Goal: Task Accomplishment & Management: Manage account settings

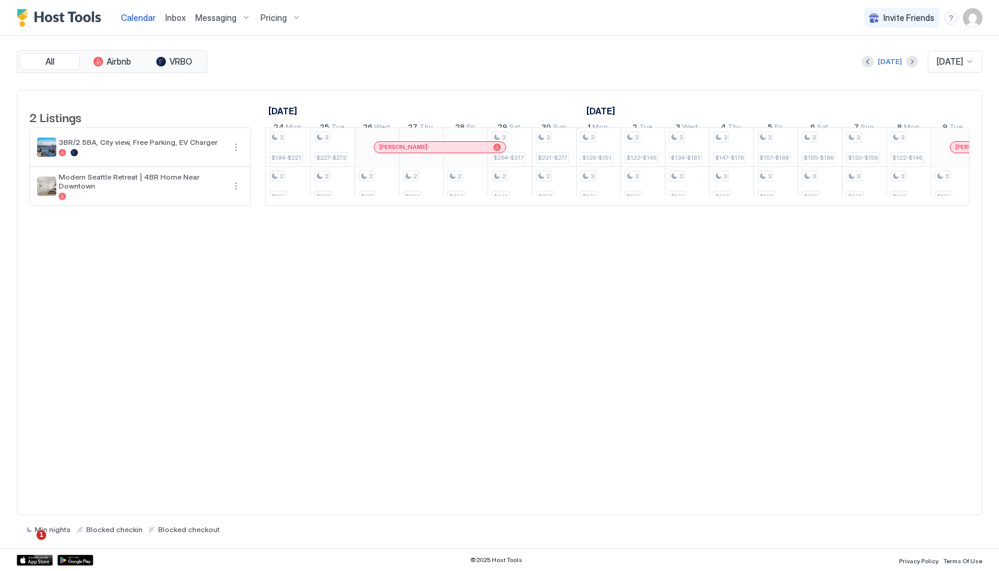
scroll to position [0, 897]
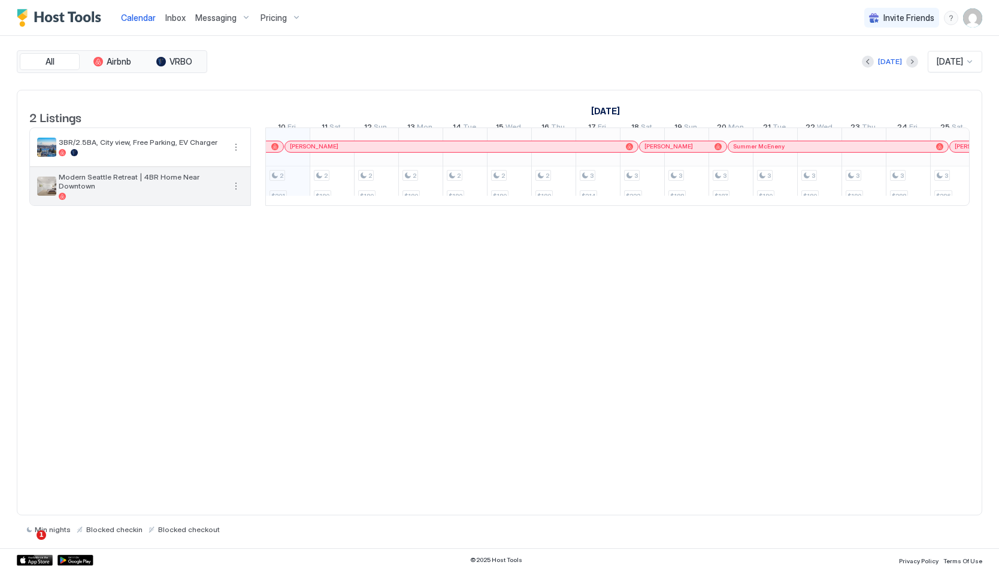
click at [33, 205] on div "Modern Seattle Retreat | 4BR Home Near Downtown" at bounding box center [140, 186] width 220 height 38
click at [104, 186] on span "Modern Seattle Retreat | 4BR Home Near Downtown" at bounding box center [141, 182] width 165 height 18
click at [96, 71] on div "All Airbnb VRBO" at bounding box center [112, 61] width 190 height 23
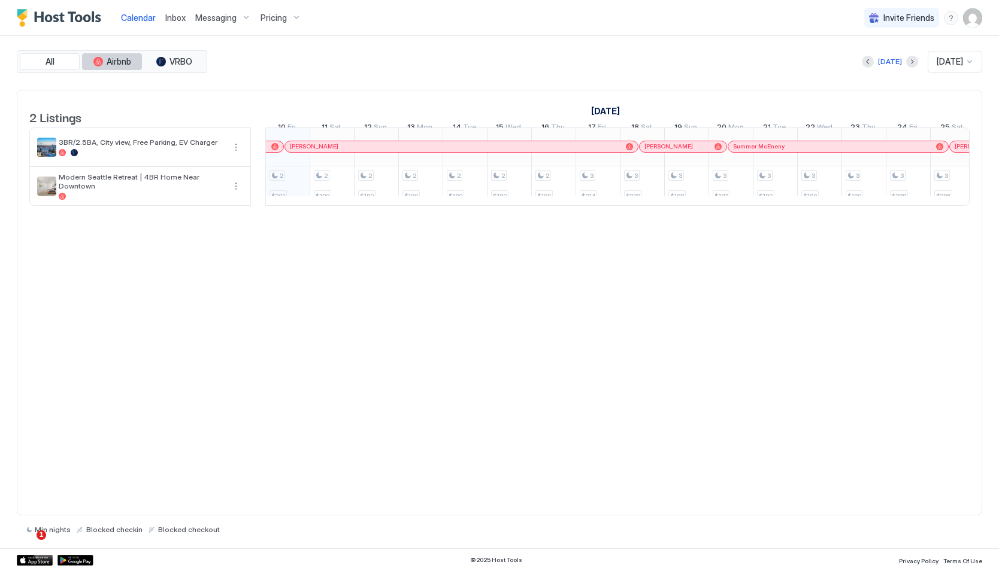
click at [95, 66] on button "Airbnb" at bounding box center [112, 61] width 60 height 17
click at [51, 67] on button "All" at bounding box center [50, 61] width 60 height 17
click at [137, 20] on span "Calendar" at bounding box center [138, 18] width 35 height 10
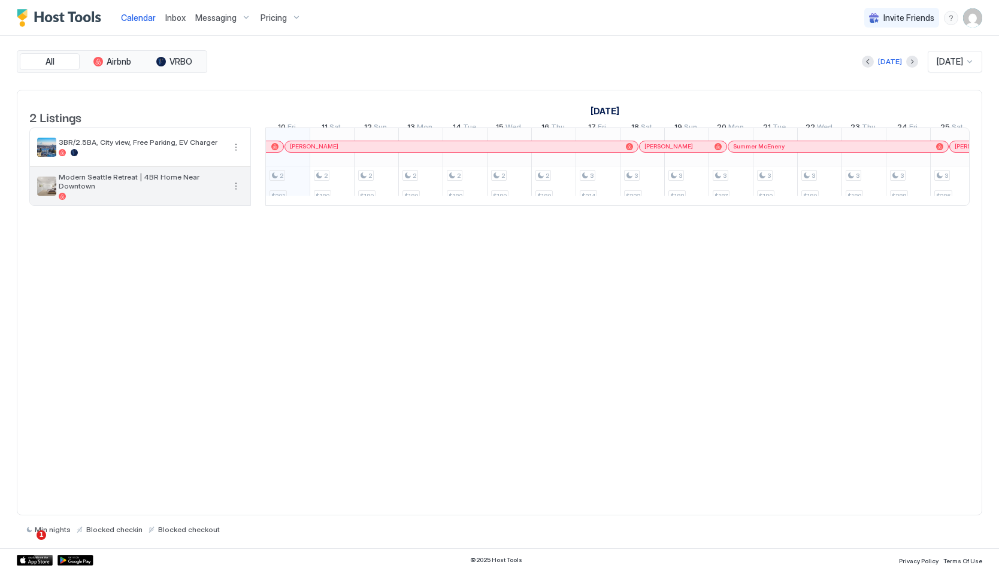
click at [91, 186] on span "Modern Seattle Retreat | 4BR Home Near Downtown" at bounding box center [141, 182] width 165 height 18
click at [234, 191] on button "More options" at bounding box center [236, 186] width 14 height 14
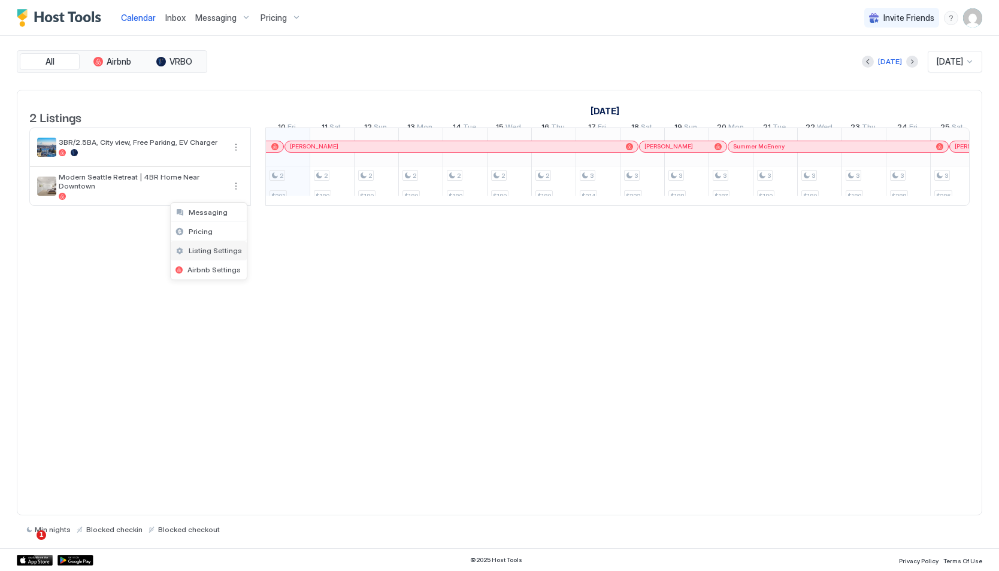
click at [212, 249] on span "Listing Settings" at bounding box center [215, 250] width 53 height 9
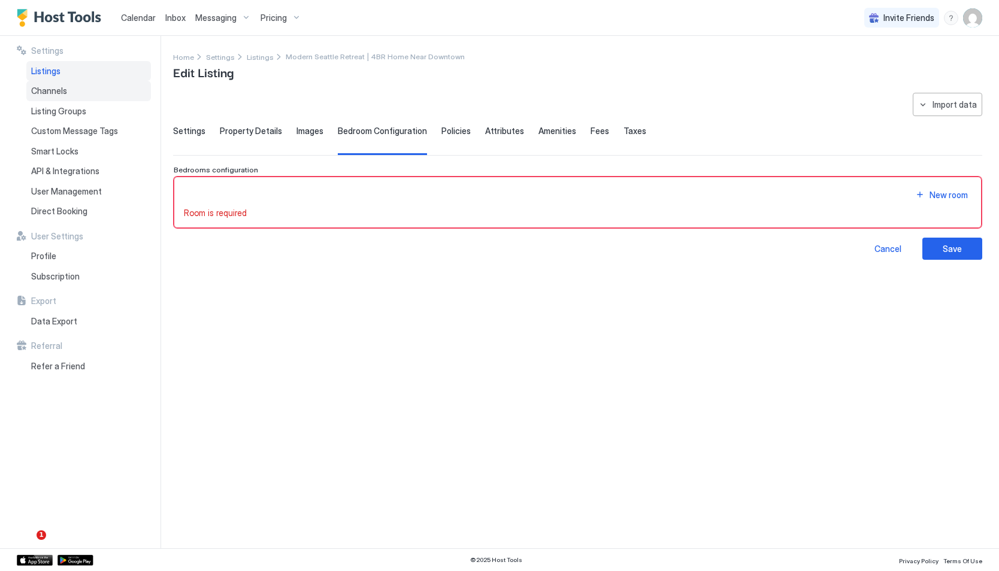
click at [62, 84] on div "Channels" at bounding box center [88, 91] width 125 height 20
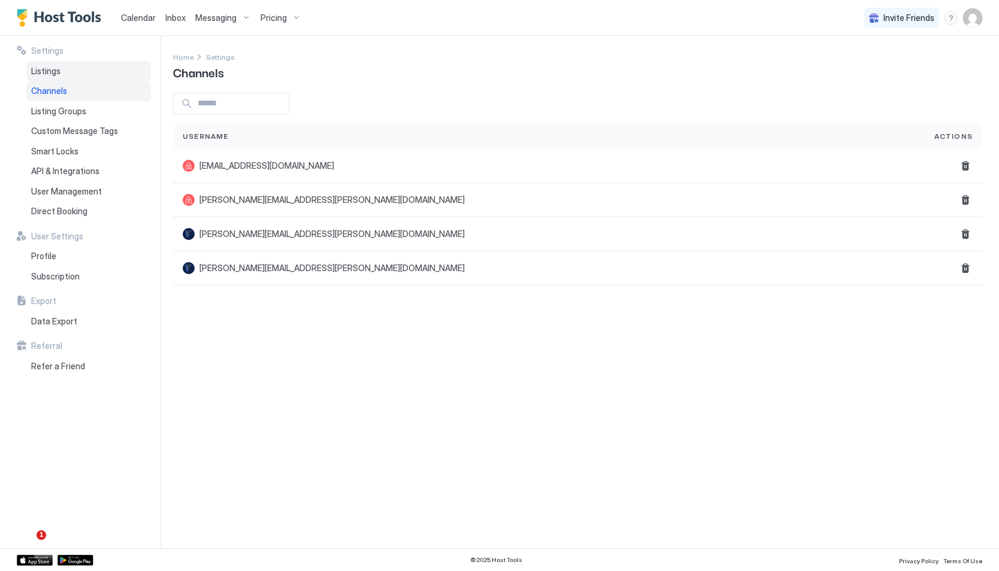
click at [59, 72] on span "Listings" at bounding box center [45, 71] width 29 height 11
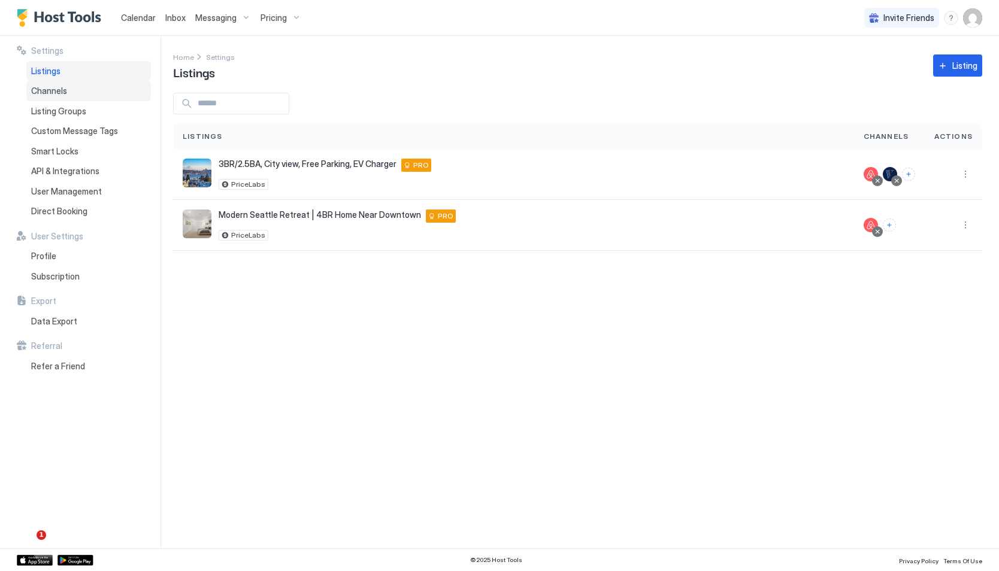
click at [59, 96] on div "Channels" at bounding box center [88, 91] width 125 height 20
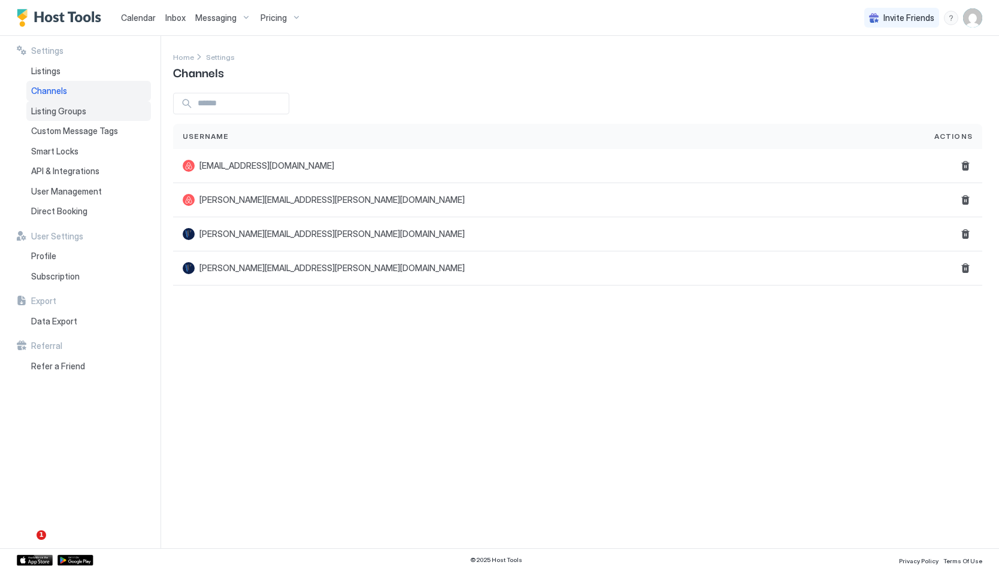
click at [61, 120] on div "Listing Groups" at bounding box center [88, 111] width 125 height 20
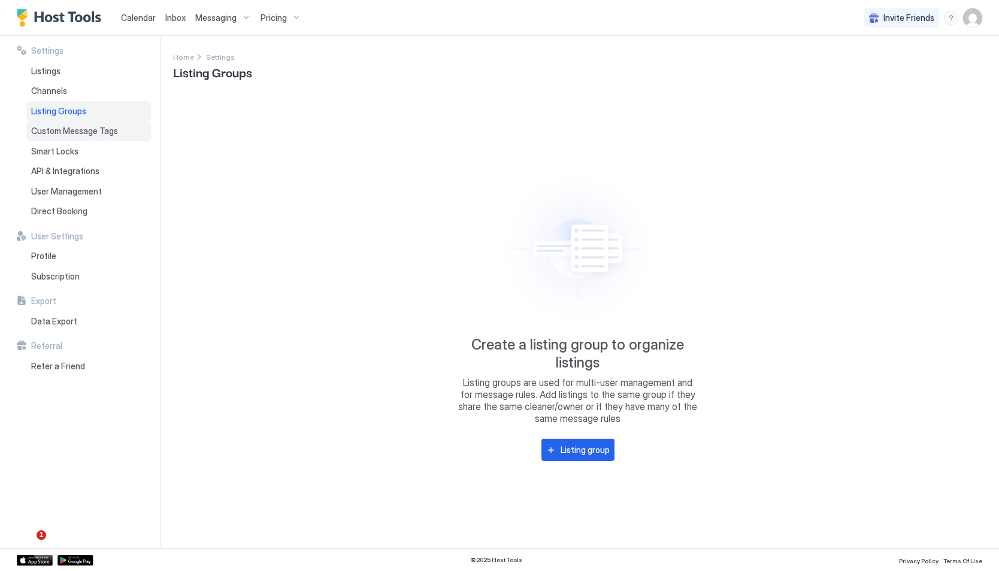
click at [64, 134] on span "Custom Message Tags" at bounding box center [74, 131] width 87 height 11
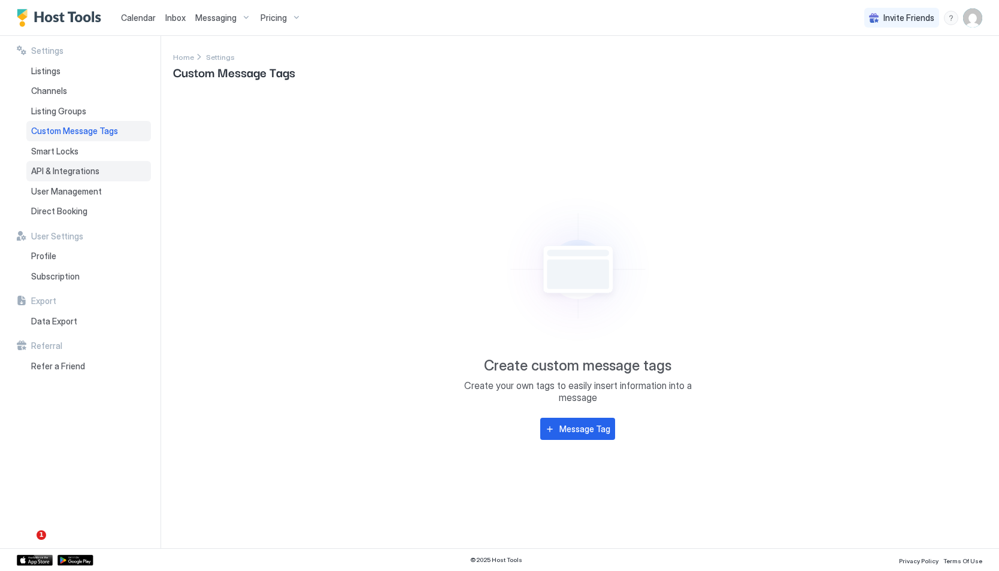
click at [59, 169] on span "API & Integrations" at bounding box center [65, 171] width 68 height 11
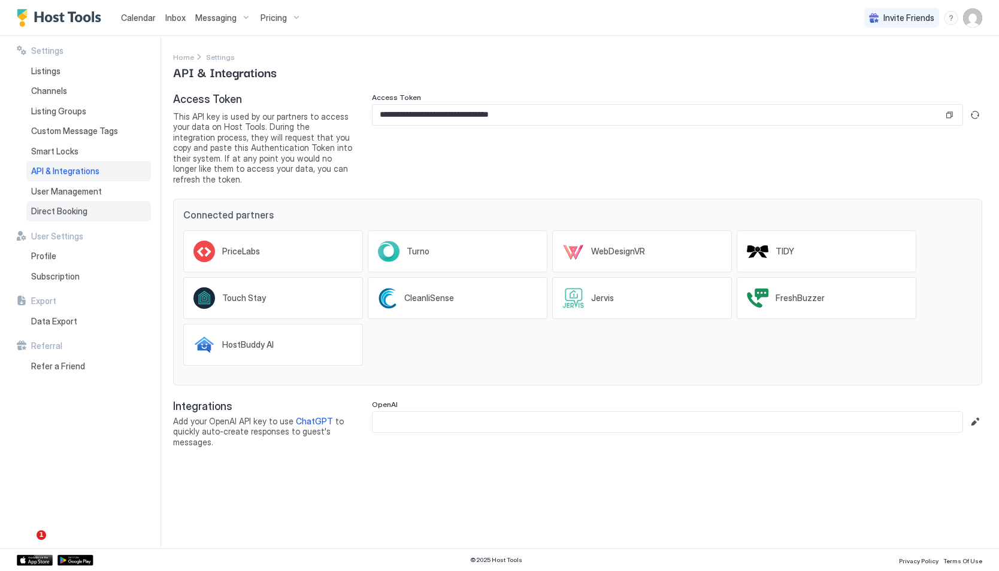
click at [55, 213] on span "Direct Booking" at bounding box center [59, 211] width 56 height 11
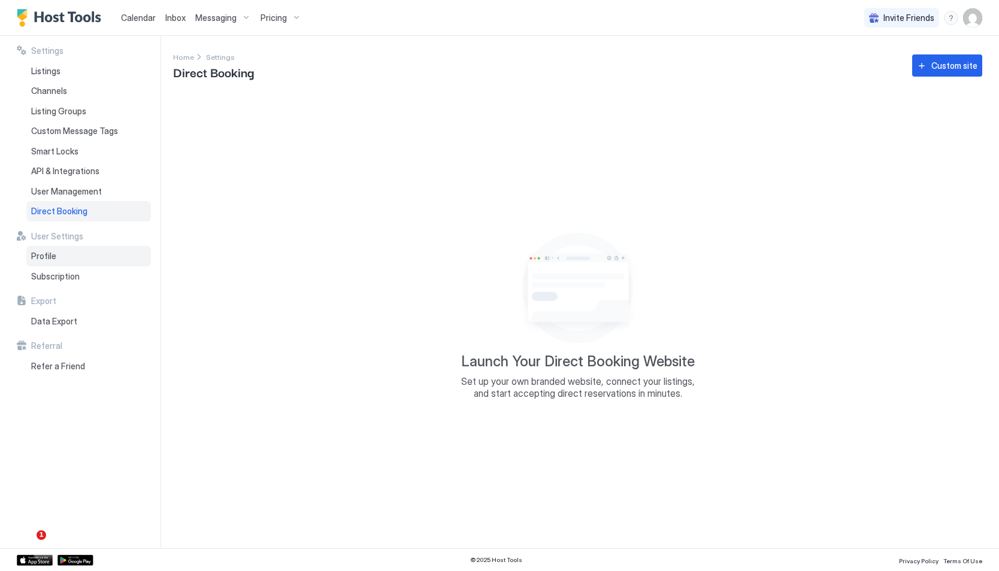
click at [49, 261] on span "Profile" at bounding box center [43, 256] width 25 height 11
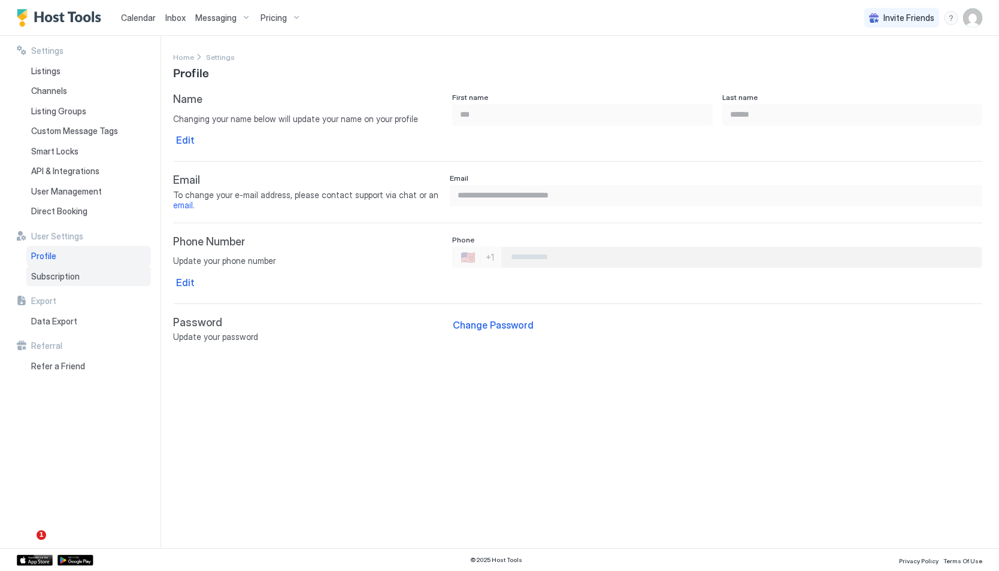
click at [51, 282] on div "Subscription" at bounding box center [88, 277] width 125 height 20
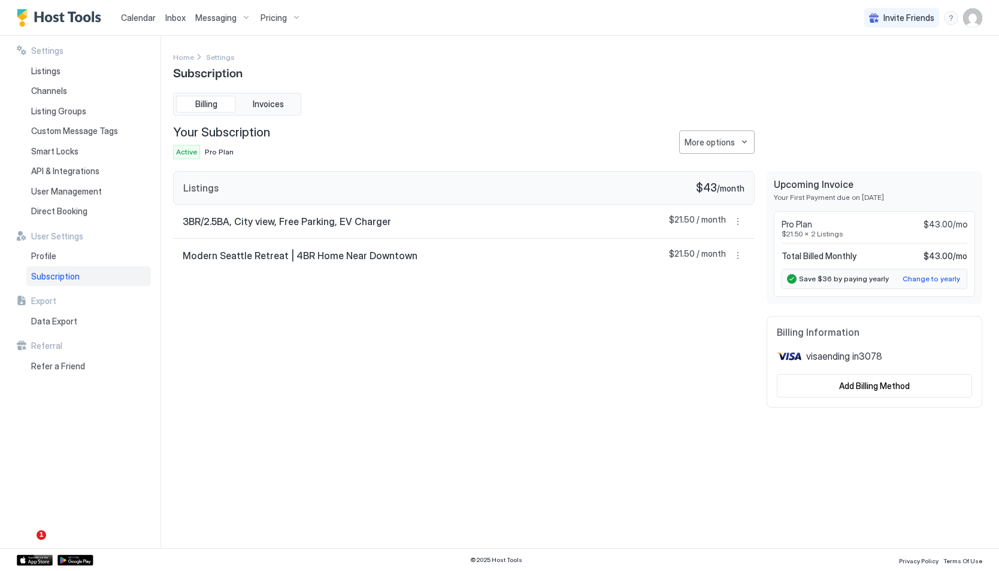
click at [247, 261] on span "Modern Seattle Retreat | 4BR Home Near Downtown" at bounding box center [300, 256] width 235 height 12
click at [129, 13] on span "Calendar" at bounding box center [138, 18] width 35 height 10
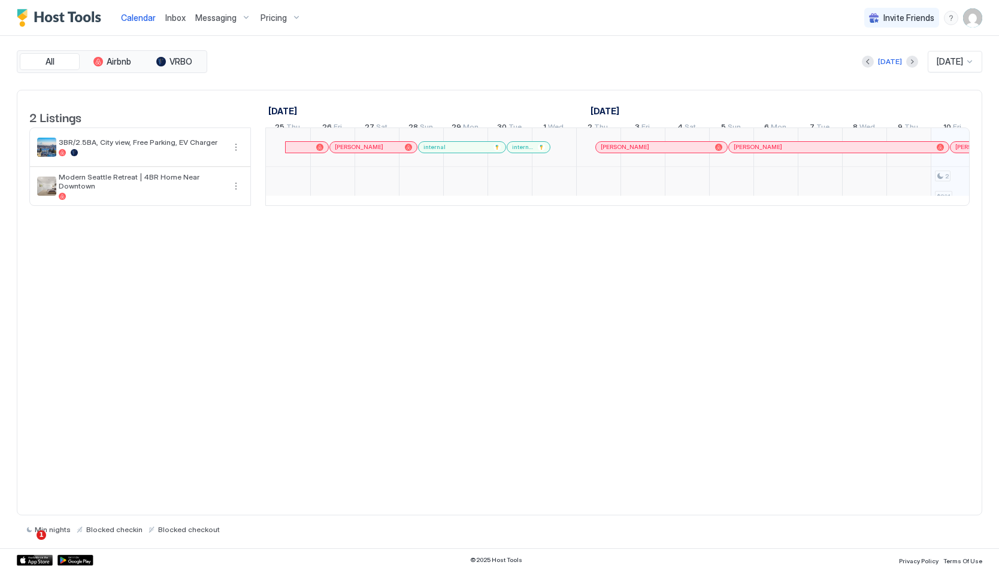
scroll to position [0, 665]
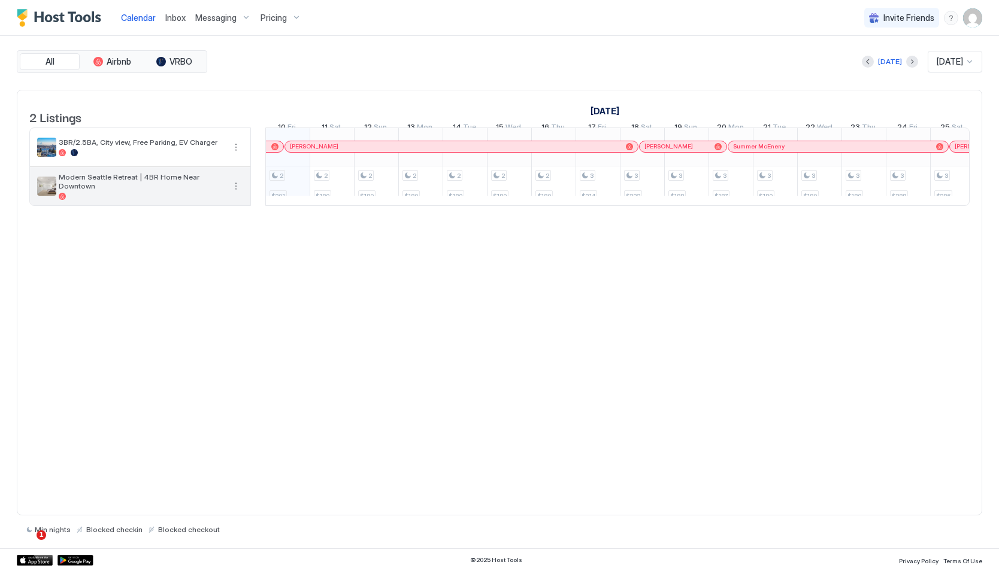
click at [85, 190] on span "Modern Seattle Retreat | 4BR Home Near Downtown" at bounding box center [141, 182] width 165 height 18
click at [237, 192] on button "More options" at bounding box center [236, 186] width 14 height 14
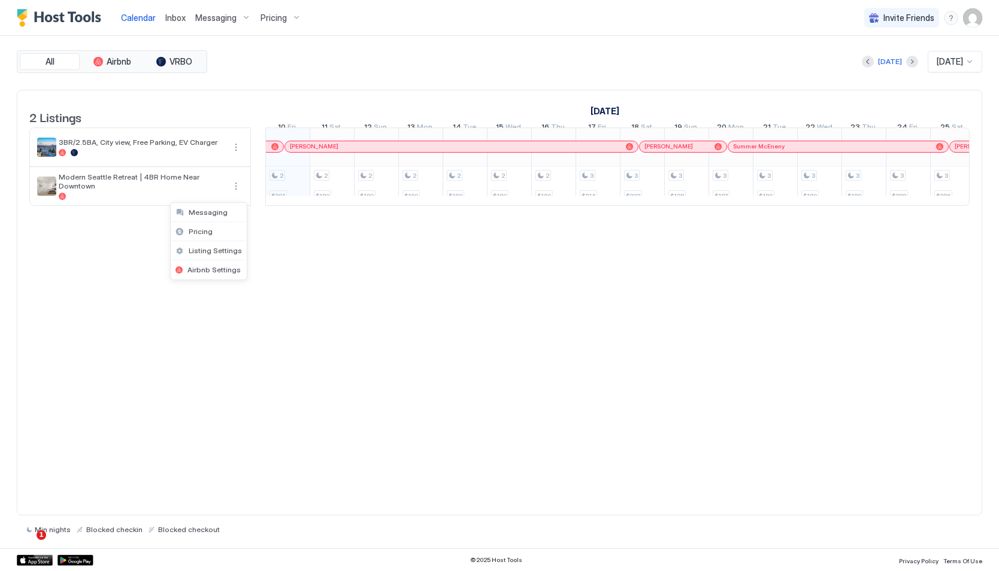
click at [404, 250] on div at bounding box center [499, 285] width 999 height 571
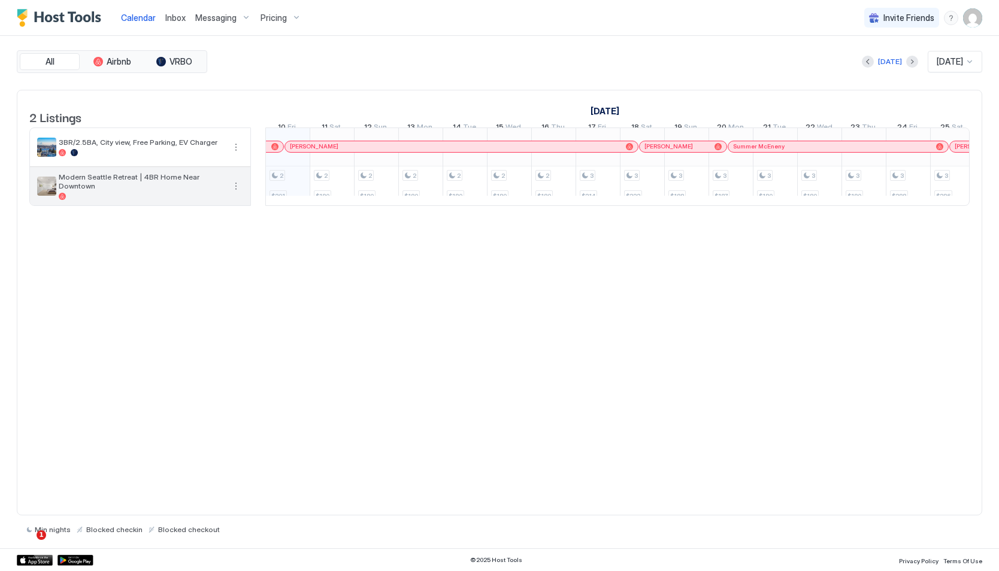
click at [55, 187] on img "listing image" at bounding box center [46, 186] width 19 height 19
click at [46, 196] on img "listing image" at bounding box center [46, 186] width 19 height 19
click at [116, 190] on span "Modern Seattle Retreat | 4BR Home Near Downtown" at bounding box center [141, 182] width 165 height 18
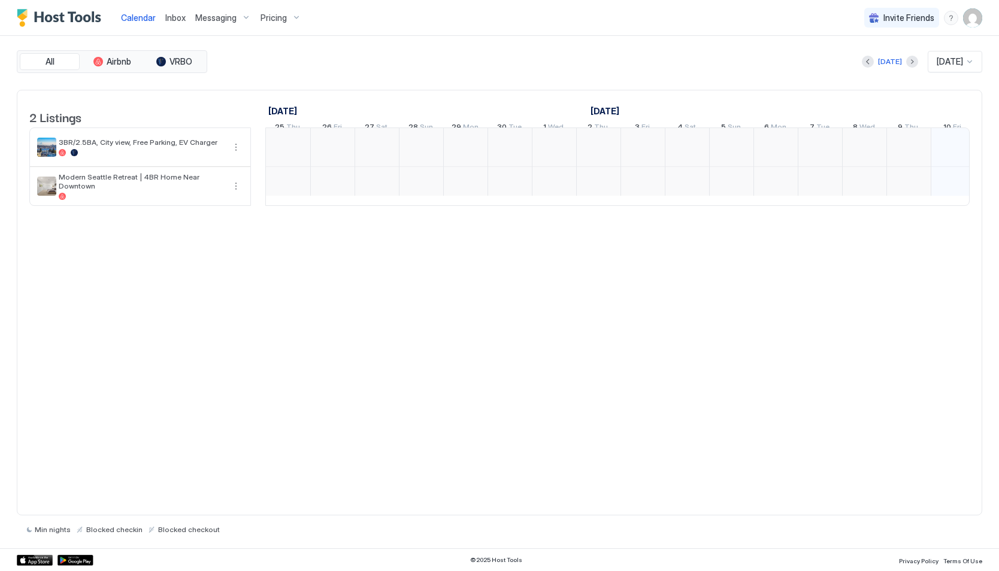
scroll to position [0, 665]
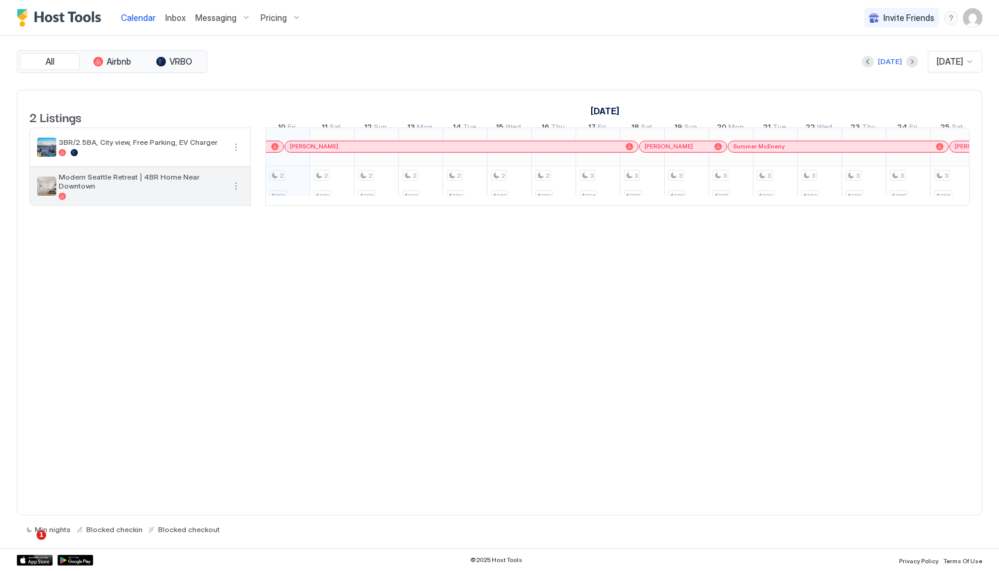
click at [128, 190] on span "Modern Seattle Retreat | 4BR Home Near Downtown" at bounding box center [141, 182] width 165 height 18
click at [62, 200] on div at bounding box center [62, 196] width 7 height 7
click at [237, 193] on button "More options" at bounding box center [236, 186] width 14 height 14
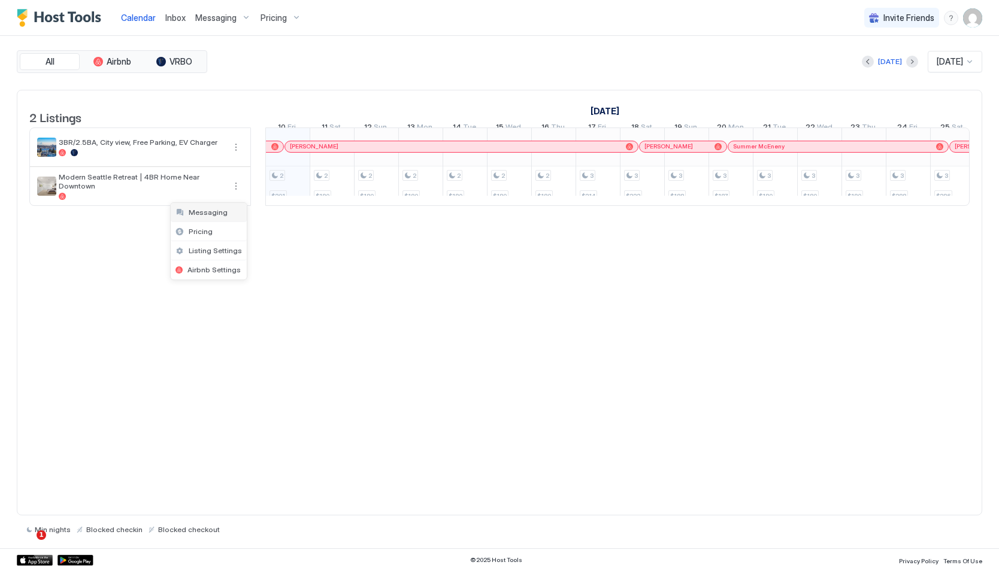
click at [217, 212] on span "Messaging" at bounding box center [208, 212] width 39 height 9
